Goal: Task Accomplishment & Management: Manage account settings

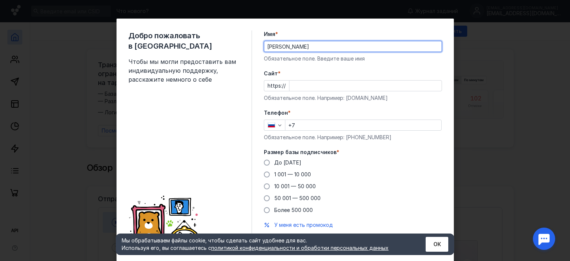
type input "[PERSON_NAME]"
click at [306, 83] on input "Cайт *" at bounding box center [365, 85] width 152 height 10
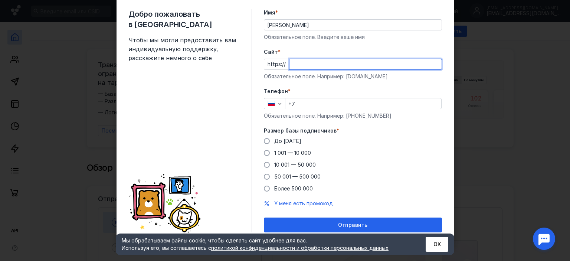
scroll to position [23, 0]
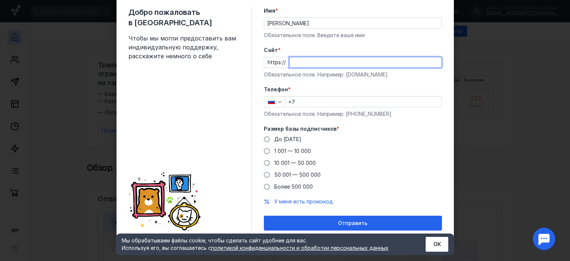
click at [311, 97] on div "Телефон * +7 Обязательное поле. Например: [PHONE_NUMBER]" at bounding box center [353, 102] width 178 height 32
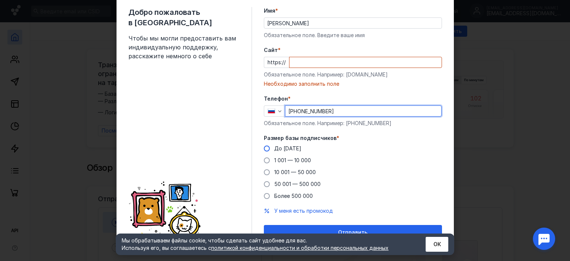
type input "[PHONE_NUMBER]"
click at [288, 150] on span "До [DATE]" at bounding box center [287, 148] width 27 height 6
click at [0, 0] on input "До [DATE]" at bounding box center [0, 0] width 0 height 0
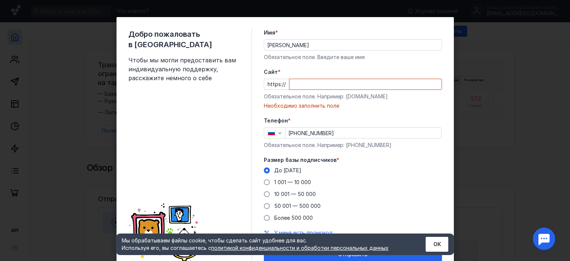
scroll to position [0, 0]
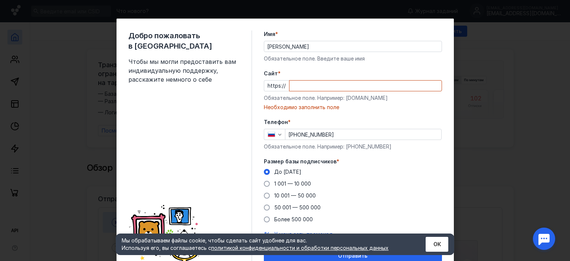
click at [300, 84] on input "Cайт *" at bounding box center [365, 85] width 152 height 10
click at [300, 83] on input "Cайт *" at bounding box center [365, 85] width 152 height 10
paste input "[URL][TECHNICAL_ID]"
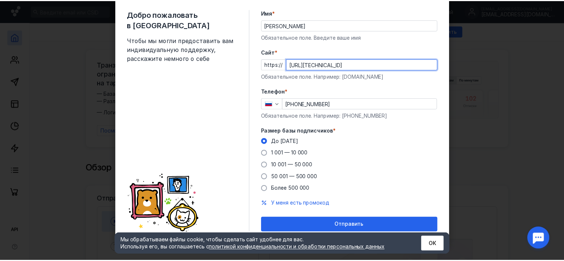
scroll to position [23, 0]
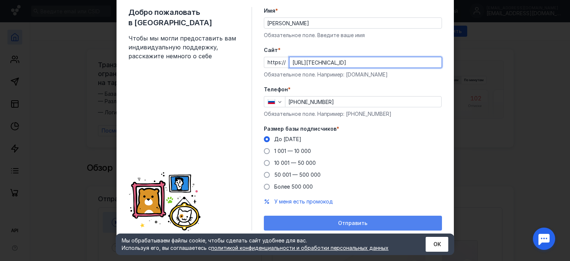
type input "[URL][TECHNICAL_ID]"
click at [385, 219] on div "Отправить" at bounding box center [353, 223] width 178 height 15
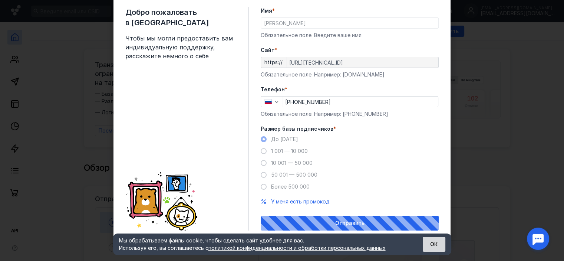
click at [433, 247] on button "ОК" at bounding box center [434, 244] width 23 height 15
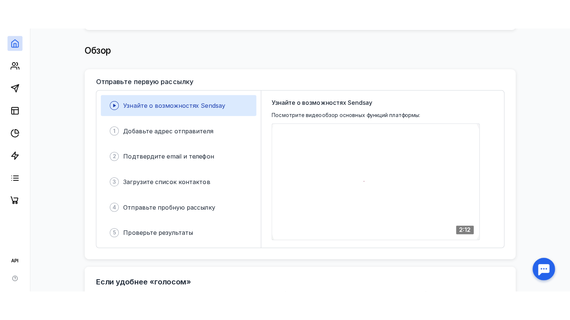
scroll to position [148, 0]
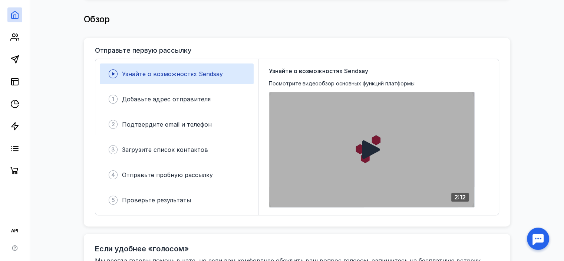
click at [368, 140] on icon at bounding box center [371, 149] width 18 height 19
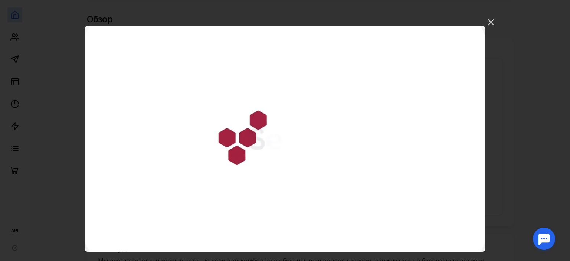
click at [383, 170] on video "Ваш браузер не поддерживает воспроизведение видео. Пожалуйста, обновите ваш бра…" at bounding box center [285, 139] width 401 height 226
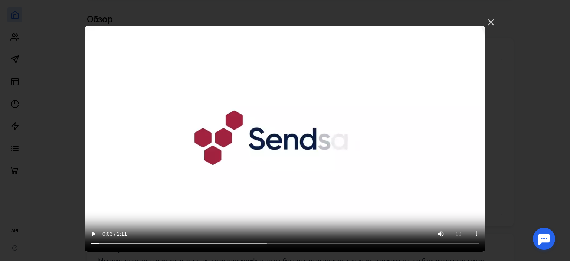
click at [368, 183] on video "Ваш браузер не поддерживает воспроизведение видео. Пожалуйста, обновите ваш бра…" at bounding box center [285, 139] width 401 height 226
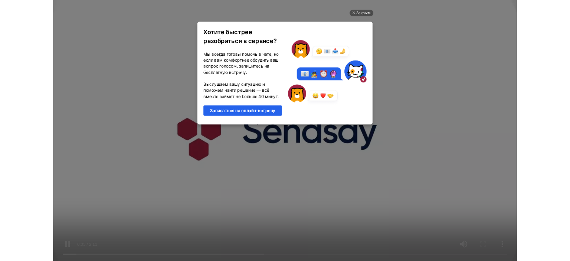
scroll to position [0, 0]
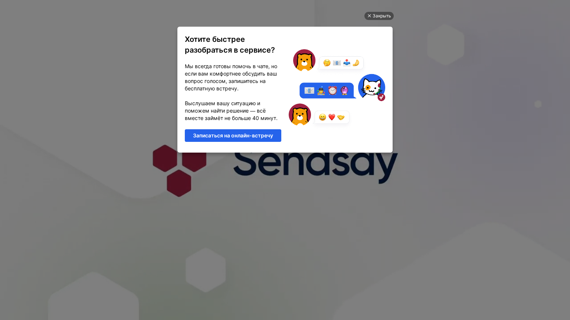
drag, startPoint x: 237, startPoint y: 278, endPoint x: 270, endPoint y: 285, distance: 34.0
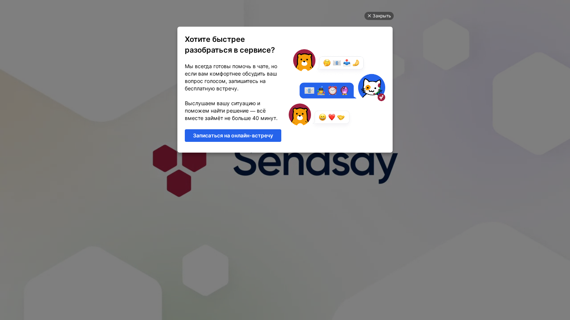
drag, startPoint x: 270, startPoint y: 285, endPoint x: 170, endPoint y: 185, distance: 141.1
click at [170, 185] on video "Ваш браузер не поддерживает воспроизведение видео. Пожалуйста, обновите ваш бра…" at bounding box center [285, 160] width 570 height 320
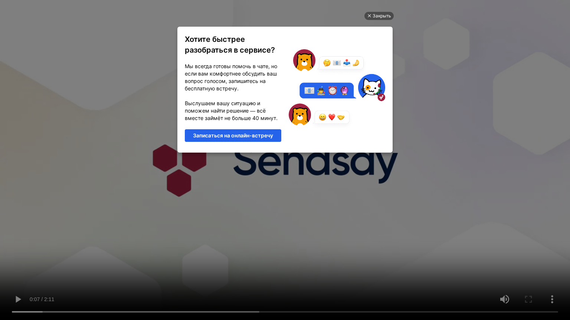
click at [366, 171] on video "Ваш браузер не поддерживает воспроизведение видео. Пожалуйста, обновите ваш бра…" at bounding box center [285, 160] width 570 height 320
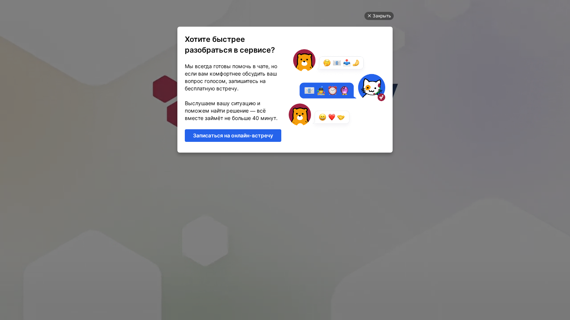
click at [287, 190] on video "Ваш браузер не поддерживает воспроизведение видео. Пожалуйста, обновите ваш бра…" at bounding box center [285, 160] width 570 height 320
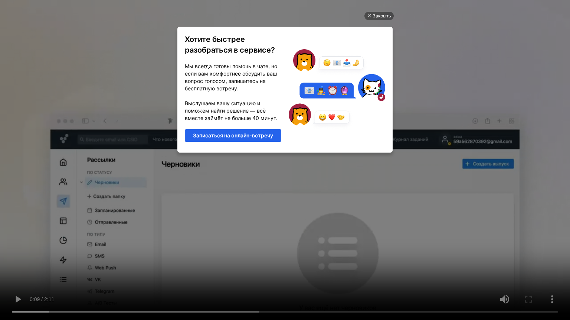
click at [256, 129] on video "Ваш браузер не поддерживает воспроизведение видео. Пожалуйста, обновите ваш бра…" at bounding box center [285, 160] width 570 height 320
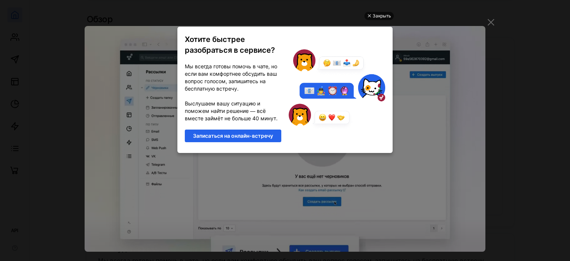
click at [371, 17] on div at bounding box center [369, 16] width 4 height 4
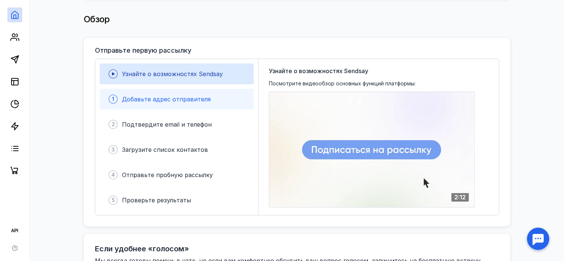
click at [219, 96] on div "1 Добавьте адрес отправителя" at bounding box center [177, 99] width 154 height 21
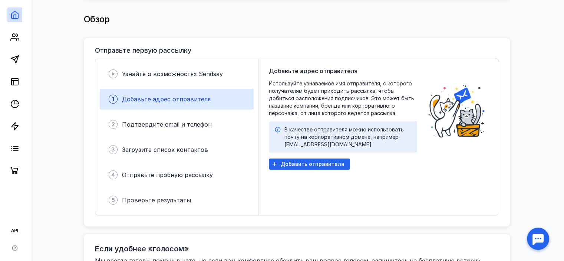
click at [359, 75] on div "Добавьте адрес отправителя Используйте узнаваемое имя отправителя, с которого п…" at bounding box center [343, 136] width 148 height 141
drag, startPoint x: 359, startPoint y: 75, endPoint x: 391, endPoint y: 79, distance: 32.5
click at [391, 79] on div "Добавьте адрес отправителя Используйте узнаваемое имя отправителя, с которого п…" at bounding box center [343, 136] width 148 height 141
click at [391, 80] on span "Используйте узнаваемое имя отправителя, с которого получателям будет приходить …" at bounding box center [343, 98] width 148 height 37
click at [400, 80] on span "Используйте узнаваемое имя отправителя, с которого получателям будет приходить …" at bounding box center [343, 98] width 148 height 37
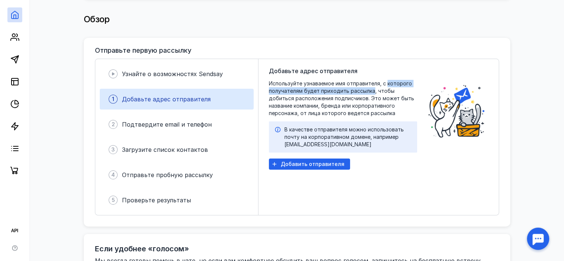
drag, startPoint x: 400, startPoint y: 77, endPoint x: 350, endPoint y: 88, distance: 50.9
click at [350, 88] on span "Используйте узнаваемое имя отправителя, с которого получателям будет приходить …" at bounding box center [343, 98] width 148 height 37
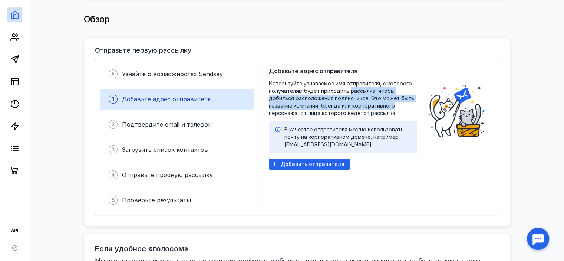
drag, startPoint x: 350, startPoint y: 88, endPoint x: 357, endPoint y: 100, distance: 14.4
click at [357, 100] on span "Используйте узнаваемое имя отправителя, с которого получателям будет приходить …" at bounding box center [343, 98] width 148 height 37
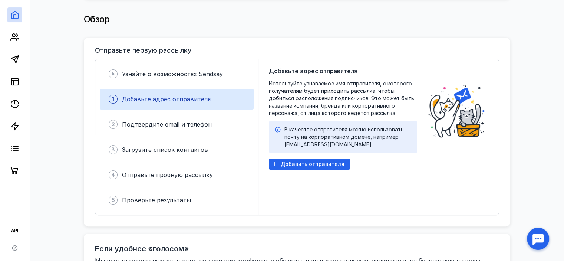
click at [354, 110] on span "Используйте узнаваемое имя отправителя, с которого получателям будет приходить …" at bounding box center [343, 98] width 148 height 37
drag, startPoint x: 354, startPoint y: 110, endPoint x: 294, endPoint y: 101, distance: 60.1
click at [294, 101] on span "Используйте узнаваемое имя отправителя, с которого получателям будет приходить …" at bounding box center [343, 98] width 148 height 37
click at [374, 127] on div "В качестве отправителя можно использовать почту на корпоративном домене, наприм…" at bounding box center [348, 137] width 127 height 22
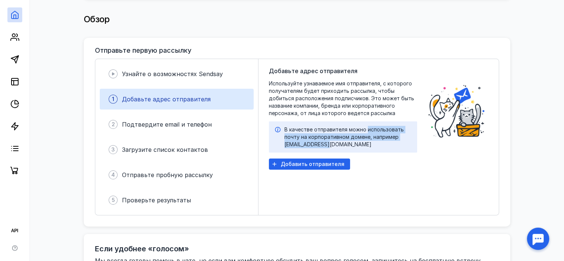
drag, startPoint x: 374, startPoint y: 127, endPoint x: 325, endPoint y: 140, distance: 51.0
click at [325, 140] on div "В качестве отправителя можно использовать почту на корпоративном домене, наприм…" at bounding box center [348, 137] width 127 height 22
drag, startPoint x: 325, startPoint y: 140, endPoint x: 291, endPoint y: 125, distance: 36.9
click at [291, 126] on div "В качестве отправителя можно использовать почту на корпоративном домене, наприм…" at bounding box center [348, 137] width 127 height 22
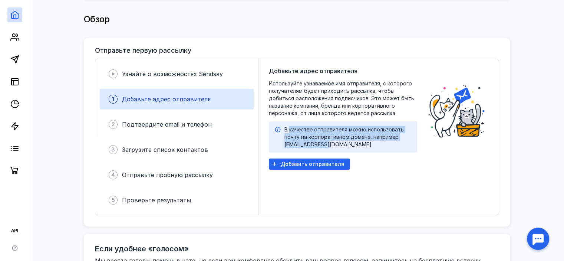
click at [291, 126] on div "В качестве отправителя можно использовать почту на корпоративном домене, наприм…" at bounding box center [348, 137] width 127 height 22
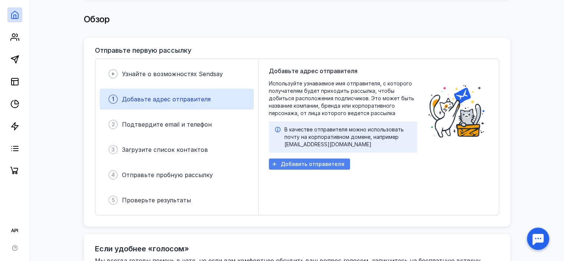
click at [329, 163] on span "Добавить отправителя" at bounding box center [313, 164] width 64 height 6
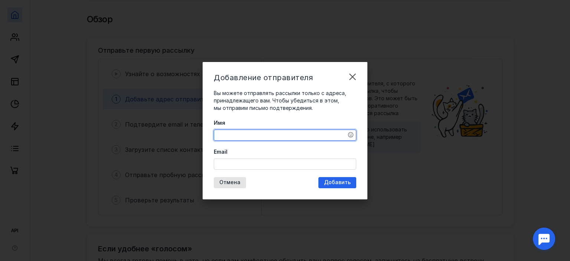
click at [307, 136] on textarea "Имя" at bounding box center [285, 135] width 142 height 10
type textarea "Y"
click at [244, 173] on div "Добавление отправителя Вы можете отправлять рассылки только с адреса, принадлеж…" at bounding box center [285, 130] width 165 height 137
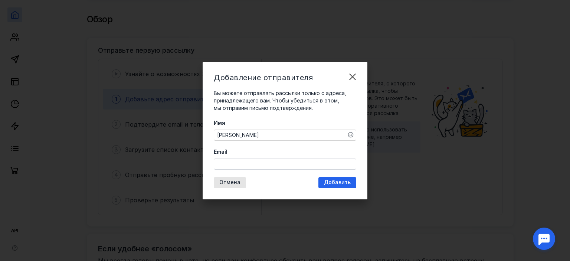
click at [248, 169] on input "Email" at bounding box center [285, 164] width 142 height 10
click at [251, 137] on div "Имя [PERSON_NAME] Email" at bounding box center [285, 144] width 142 height 50
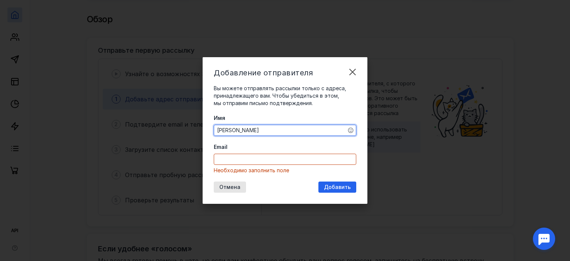
type textarea "Щ"
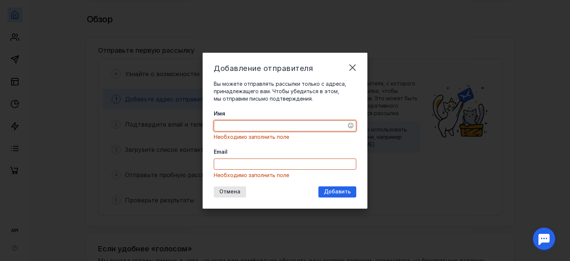
type textarea "З"
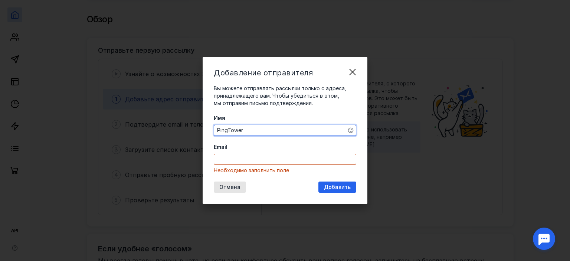
type textarea "PingTower"
click at [247, 157] on input "Email" at bounding box center [285, 159] width 142 height 10
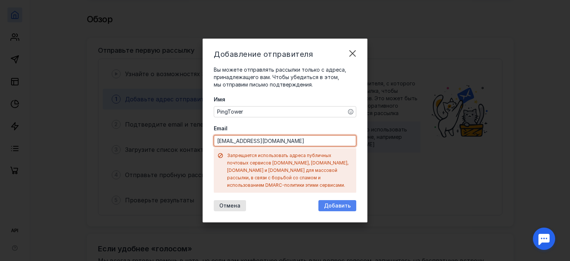
click at [331, 203] on span "Добавить" at bounding box center [337, 206] width 27 height 6
click at [274, 145] on input "[EMAIL_ADDRESS][DOMAIN_NAME]" at bounding box center [285, 140] width 142 height 10
paste input "user39722@st.guap"
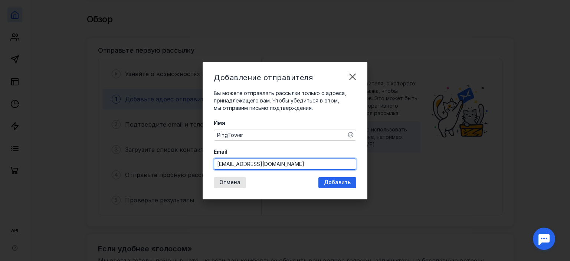
type input "[EMAIL_ADDRESS][DOMAIN_NAME]"
click at [278, 144] on div "Имя PingTower Email [EMAIL_ADDRESS][DOMAIN_NAME]" at bounding box center [285, 144] width 142 height 50
click at [282, 155] on label "Email" at bounding box center [285, 151] width 142 height 7
click at [282, 159] on input "[EMAIL_ADDRESS][DOMAIN_NAME]" at bounding box center [285, 164] width 142 height 10
click at [343, 180] on span "Добавить" at bounding box center [337, 182] width 27 height 6
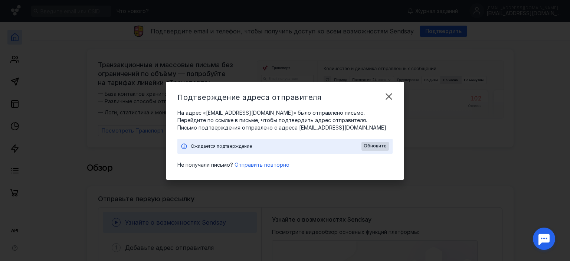
click at [286, 148] on div "Ожидается подтверждение" at bounding box center [276, 145] width 171 height 7
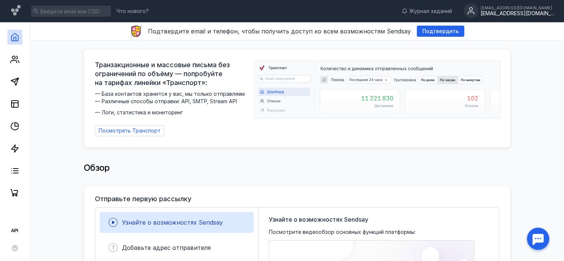
click at [526, 12] on div "[EMAIL_ADDRESS][DOMAIN_NAME]" at bounding box center [518, 13] width 74 height 6
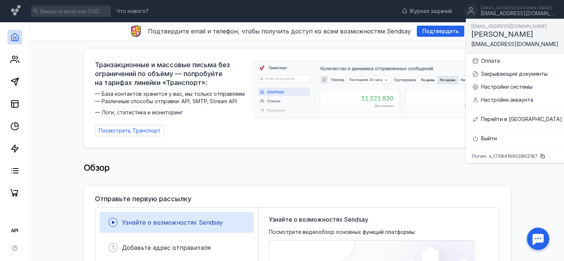
click at [389, 161] on div "Обзор" at bounding box center [297, 167] width 427 height 15
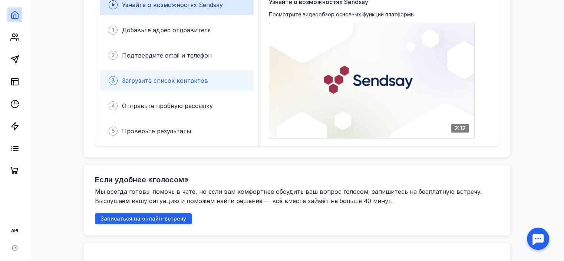
scroll to position [223, 0]
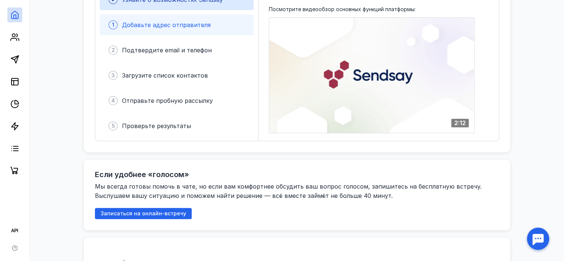
click at [142, 25] on div "Добавьте адрес отправителя" at bounding box center [166, 24] width 89 height 9
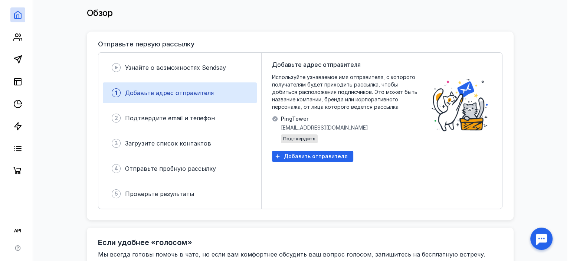
scroll to position [148, 0]
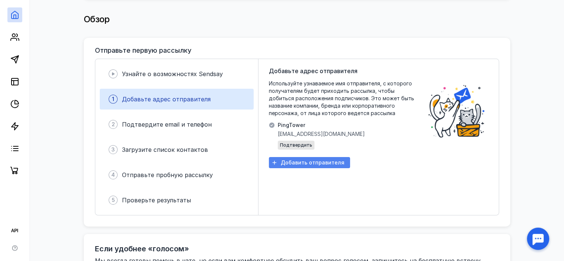
click at [325, 160] on span "Добавить отправителя" at bounding box center [313, 163] width 64 height 6
